Goal: Find specific page/section: Find specific page/section

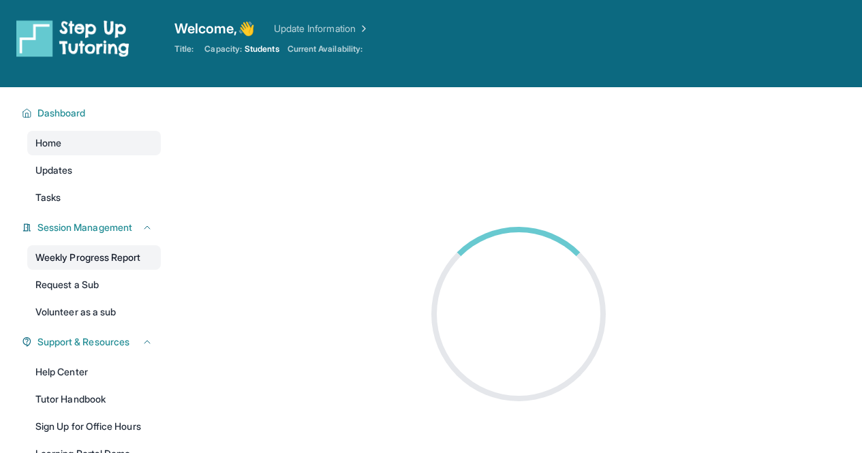
click at [95, 253] on link "Weekly Progress Report" at bounding box center [94, 257] width 134 height 25
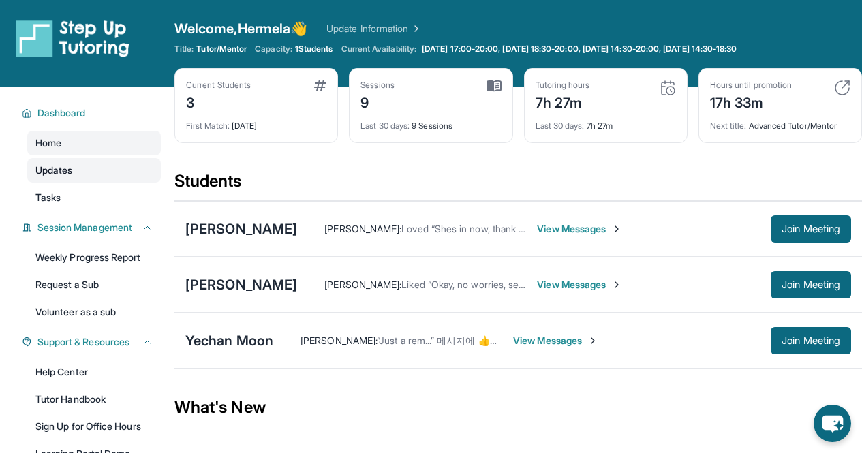
click at [104, 170] on link "Updates" at bounding box center [94, 170] width 134 height 25
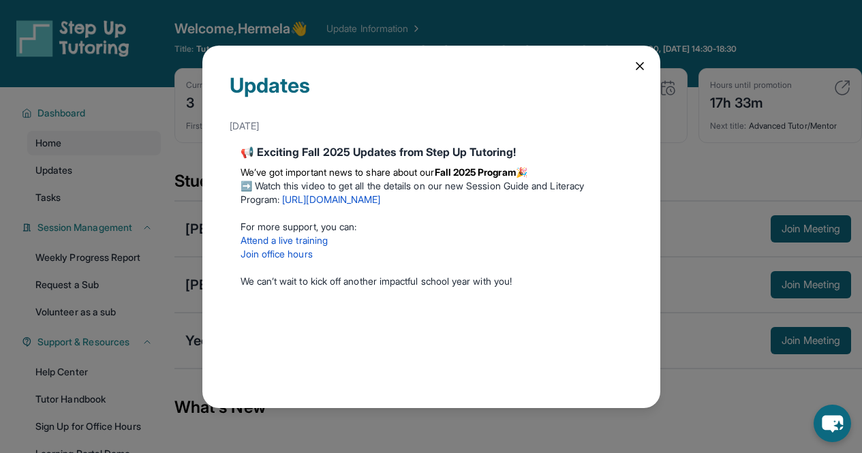
click at [639, 69] on icon at bounding box center [640, 66] width 14 height 14
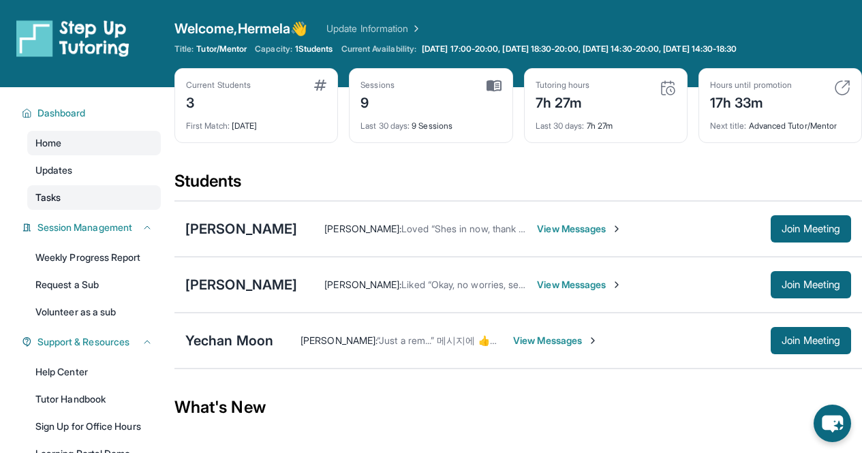
click at [87, 194] on link "Tasks" at bounding box center [94, 197] width 134 height 25
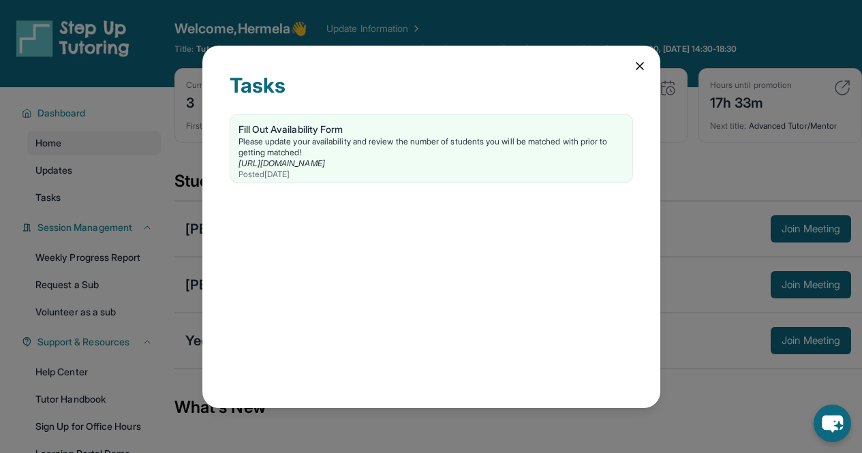
click at [636, 61] on icon at bounding box center [640, 66] width 14 height 14
